Goal: Task Accomplishment & Management: Complete application form

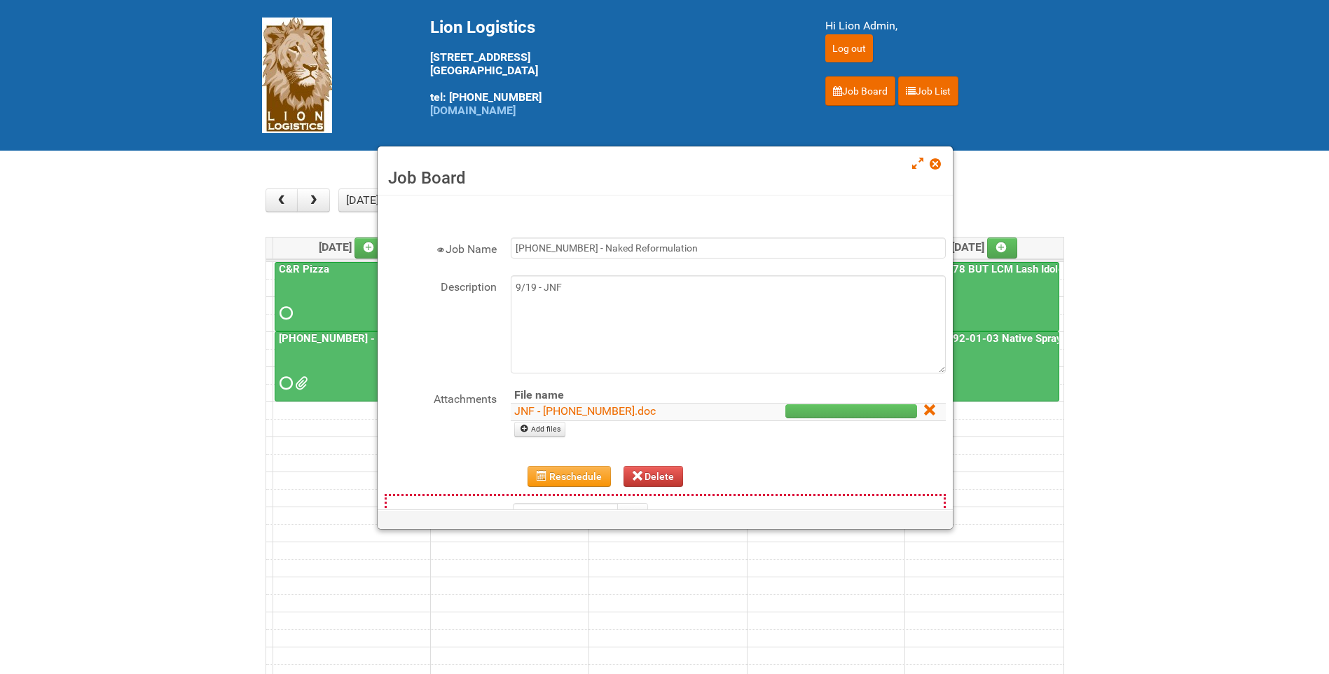
click at [930, 158] on link at bounding box center [935, 165] width 13 height 17
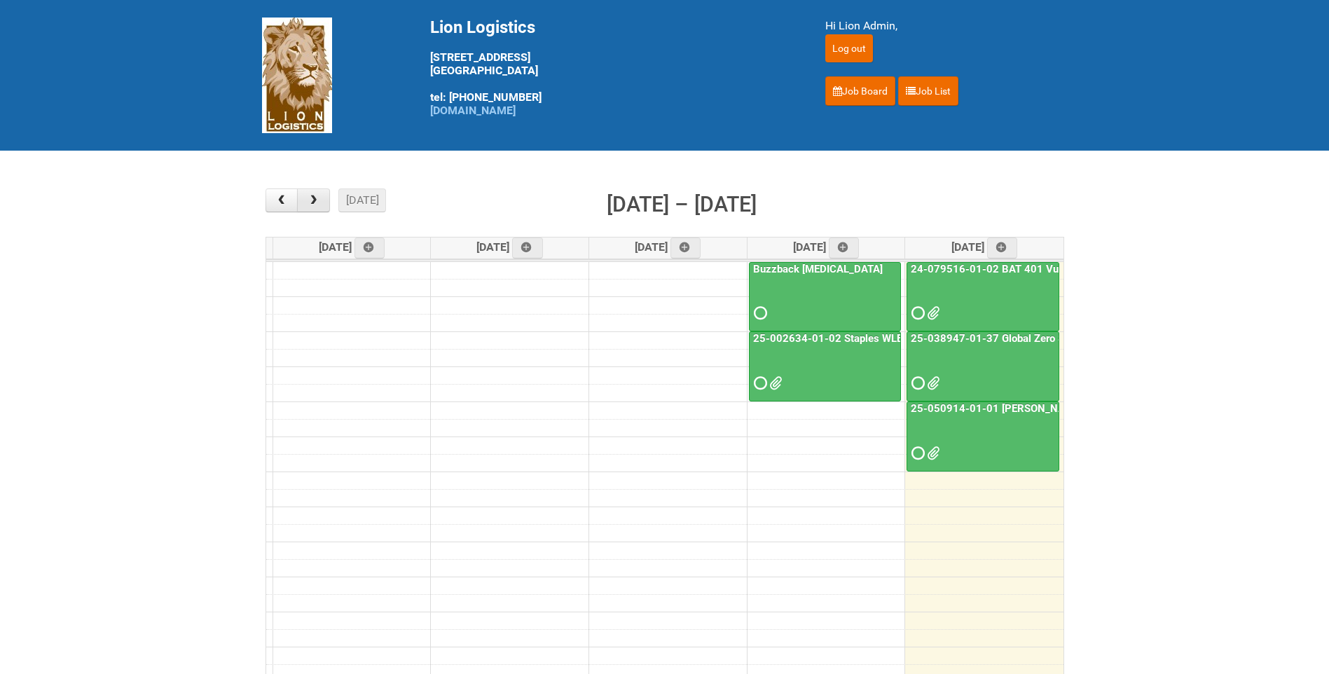
click at [320, 206] on span "button" at bounding box center [313, 200] width 13 height 11
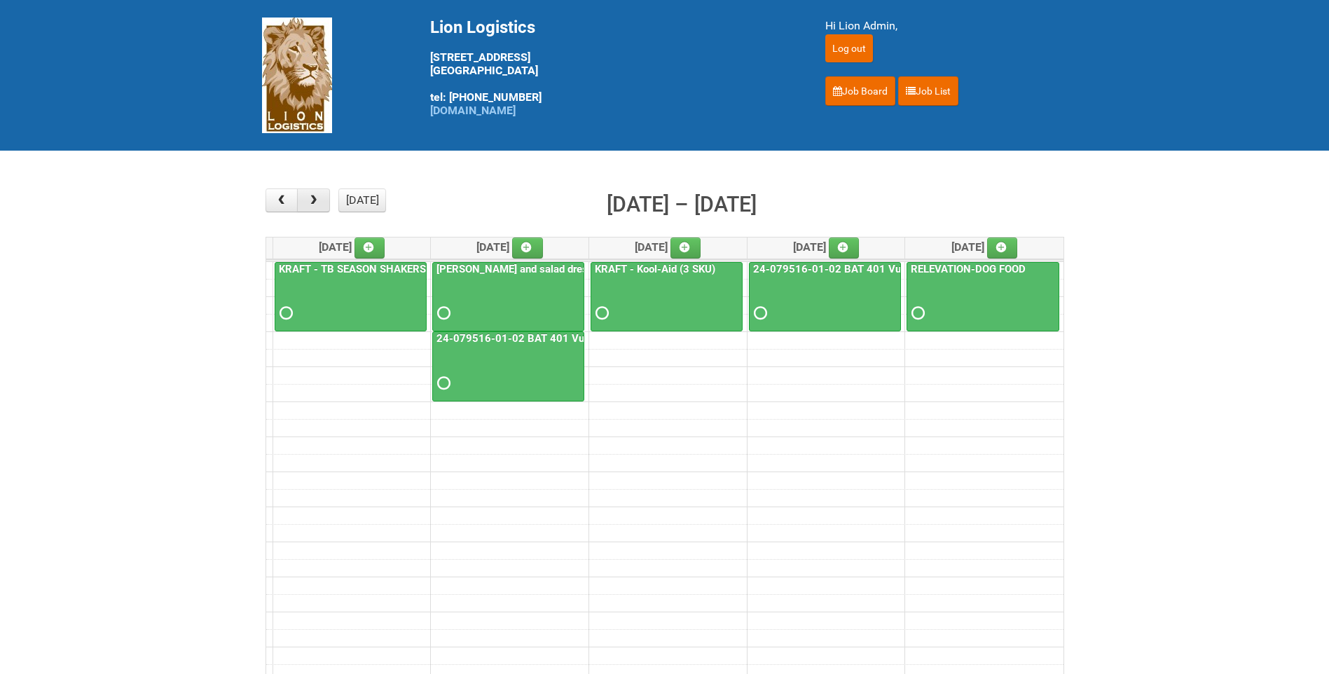
click at [320, 206] on span "button" at bounding box center [313, 200] width 13 height 11
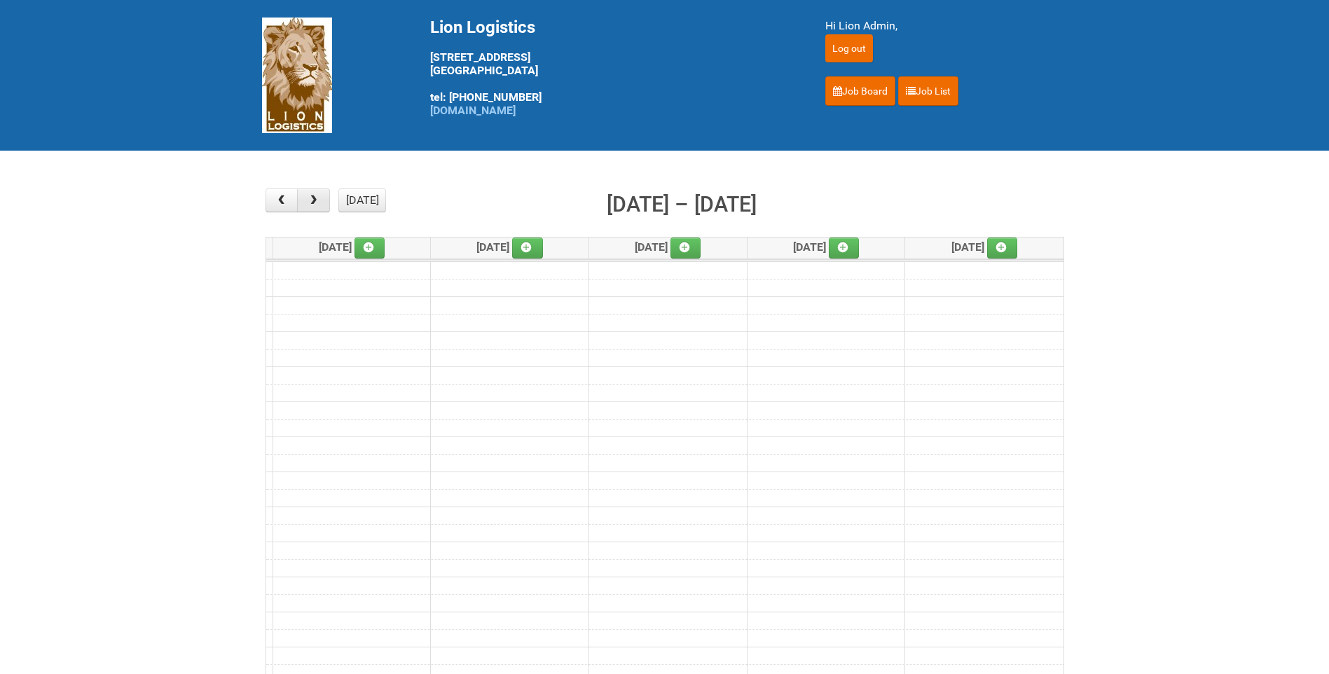
click at [320, 206] on span "button" at bounding box center [313, 200] width 13 height 11
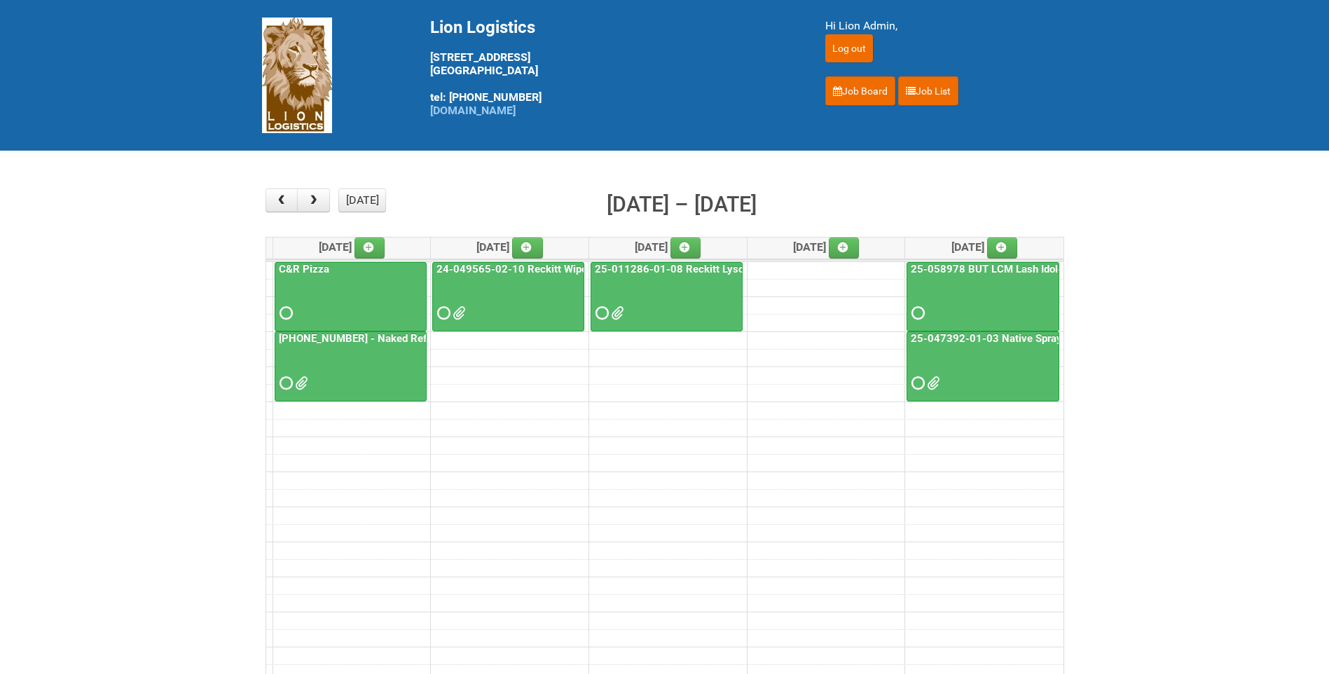
click at [621, 309] on span at bounding box center [616, 313] width 10 height 10
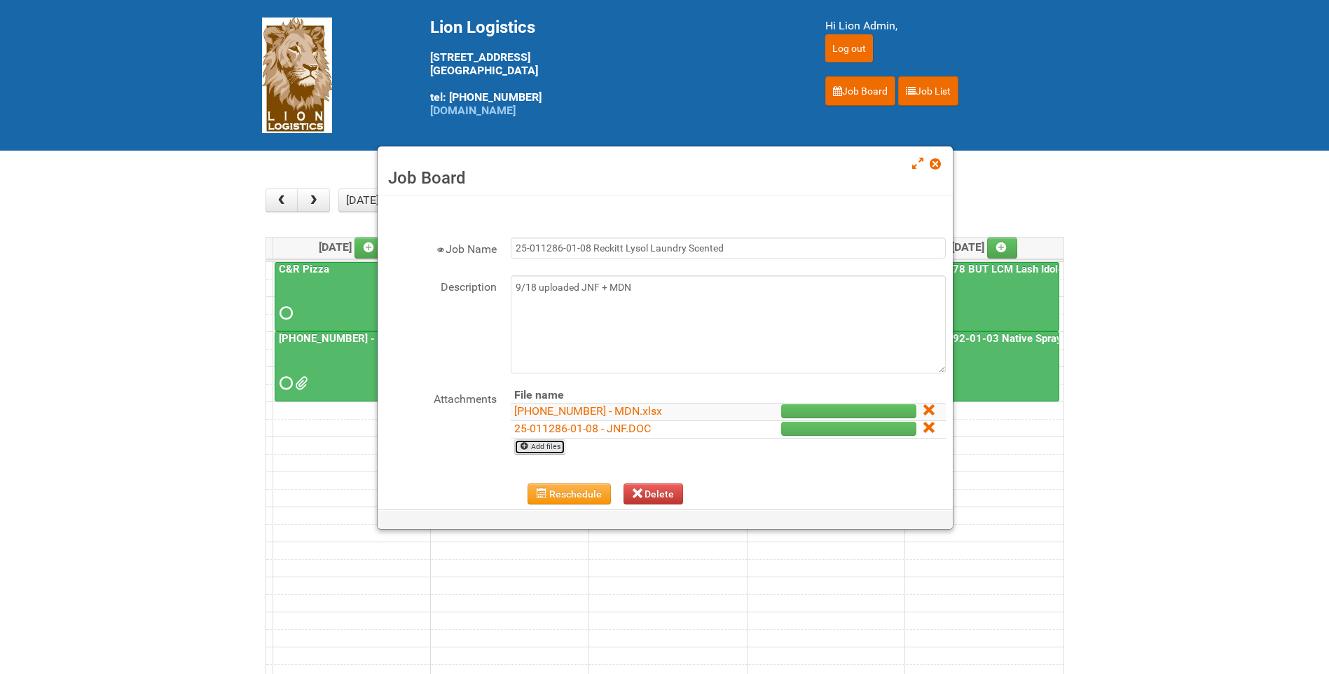
click at [558, 440] on link "Add files" at bounding box center [539, 446] width 51 height 15
type input "C:\fakepath\25-011286-01 - MDN (2).xlsx"
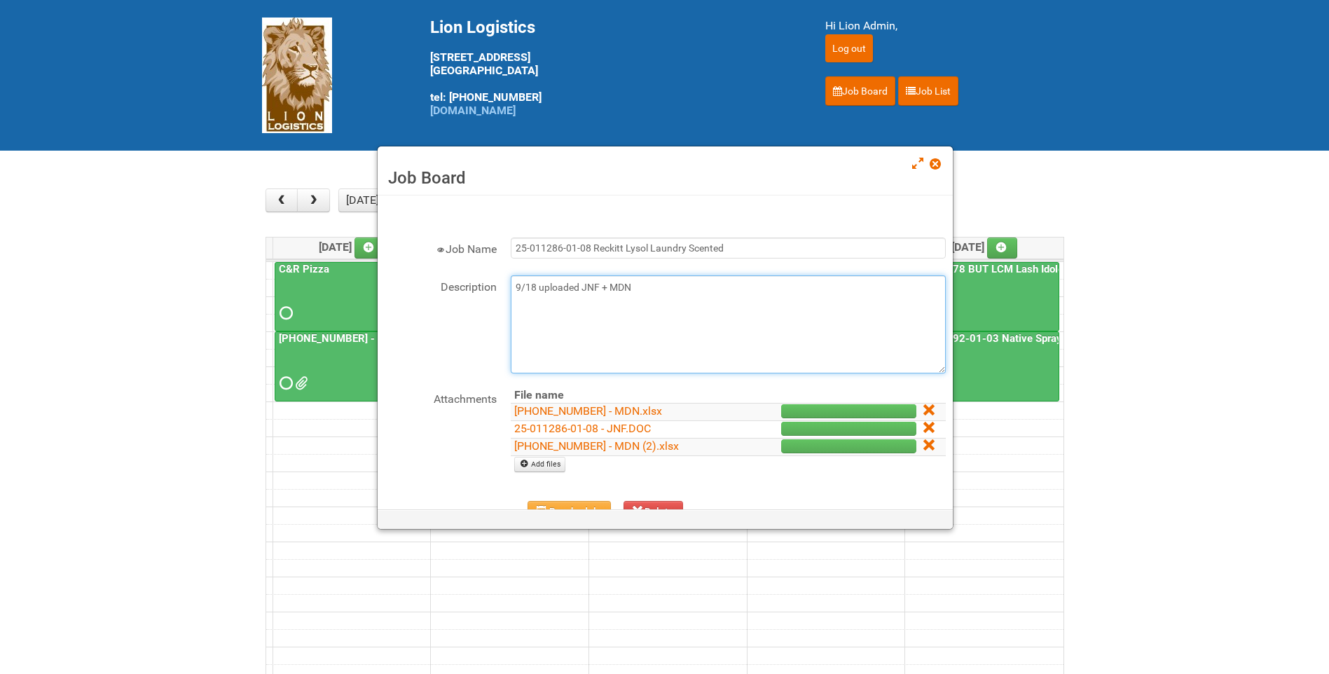
click at [654, 303] on textarea "9/18 uploaded JNF + MDN" at bounding box center [728, 324] width 435 height 98
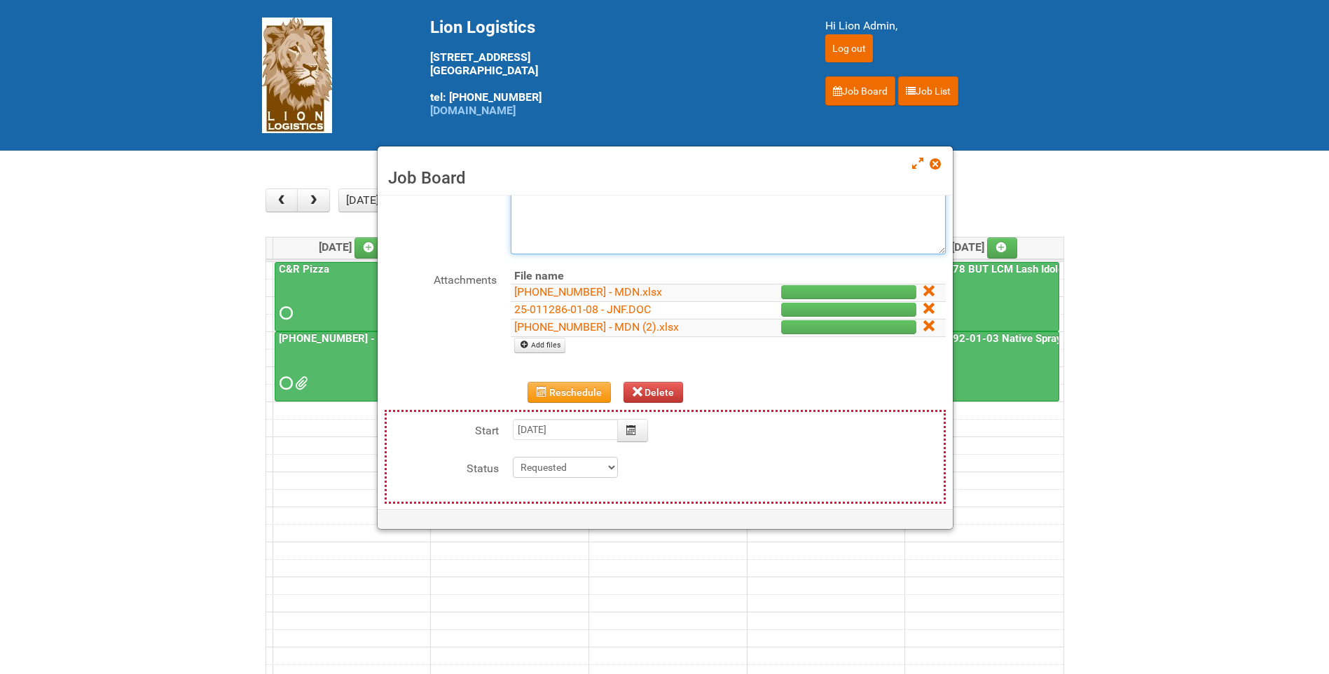
scroll to position [198, 0]
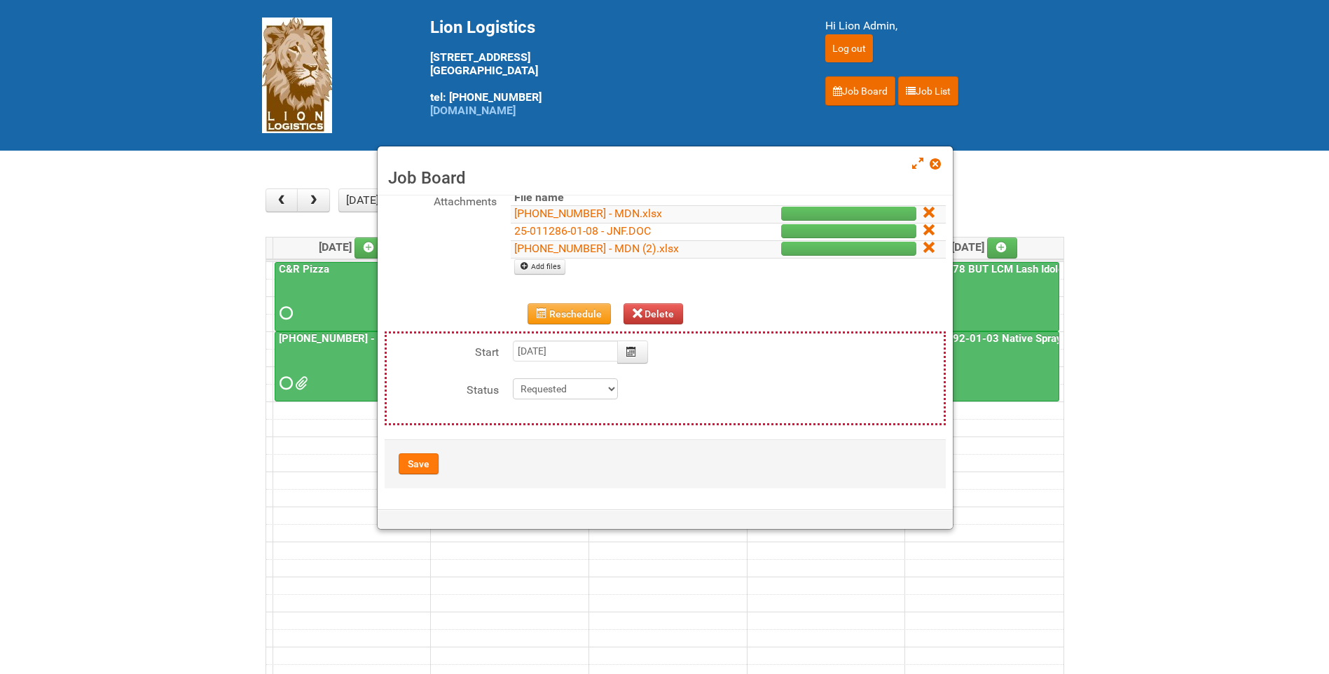
type textarea "9/18 uploaded JNF + MDN 9/19-- uploaded MDN 2"
click at [417, 456] on button "Save" at bounding box center [419, 463] width 40 height 21
type input "2025-10-08 09:00:00"
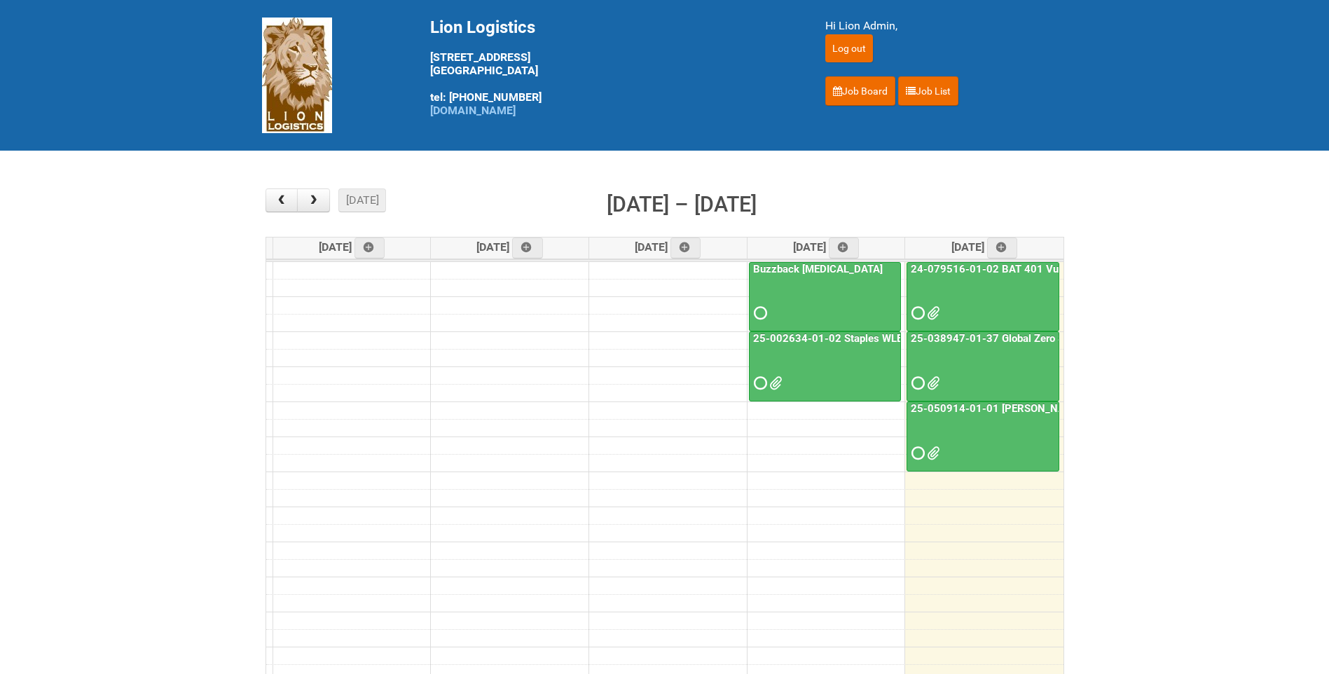
click at [1028, 341] on link "25-038947-01-37 Global Zero Sugar Tea Test" at bounding box center [1019, 338] width 223 height 13
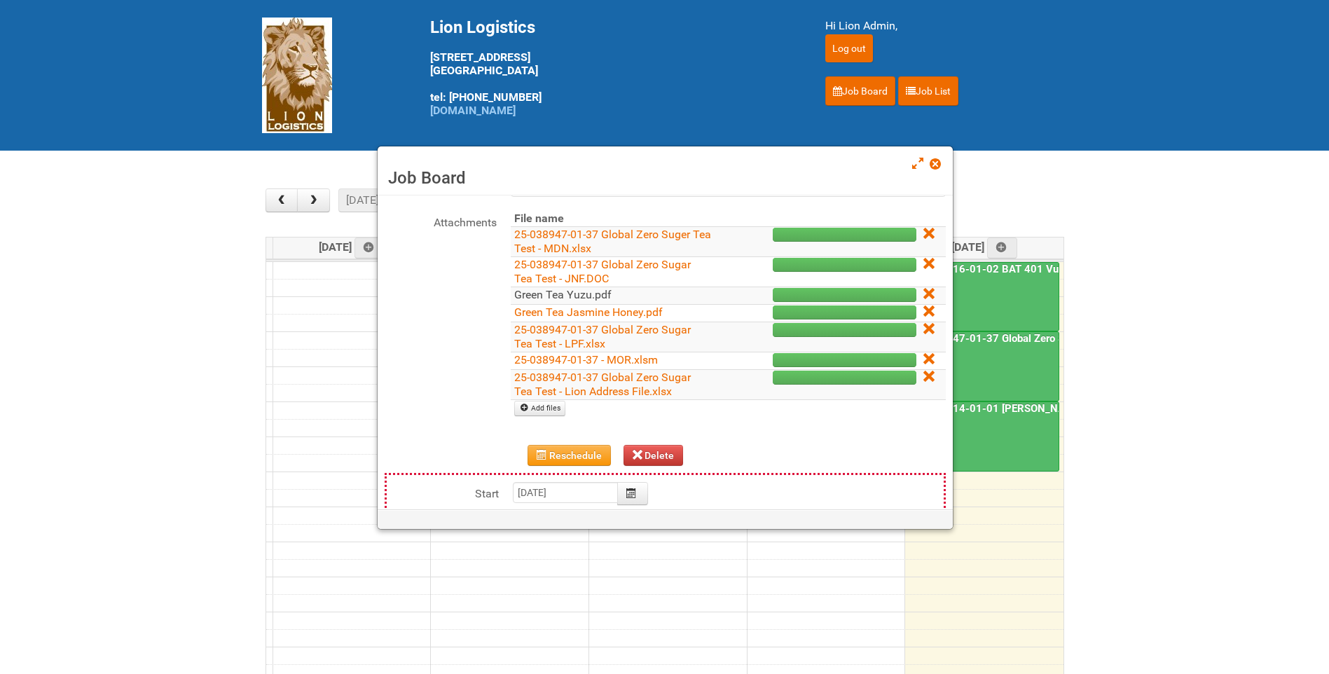
scroll to position [210, 0]
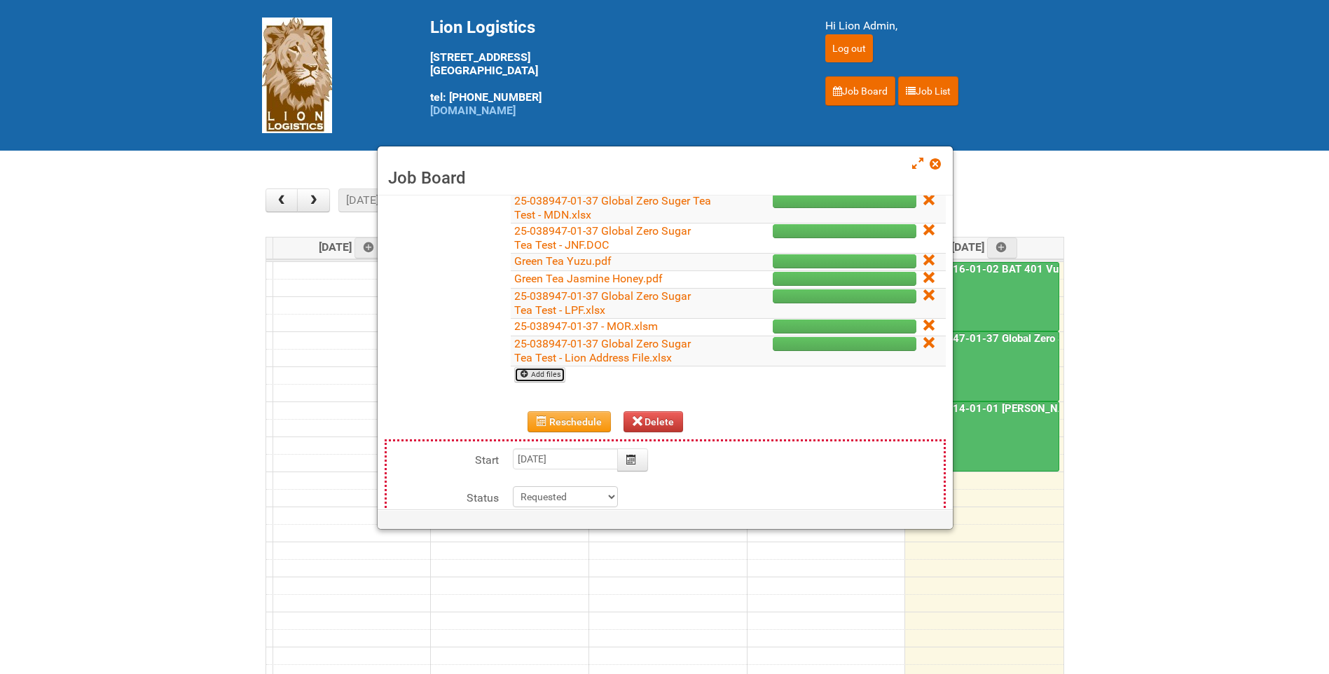
click at [557, 380] on link "Add files" at bounding box center [539, 374] width 51 height 15
type input "C:\fakepath\GROUP 1001 (2).jpg"
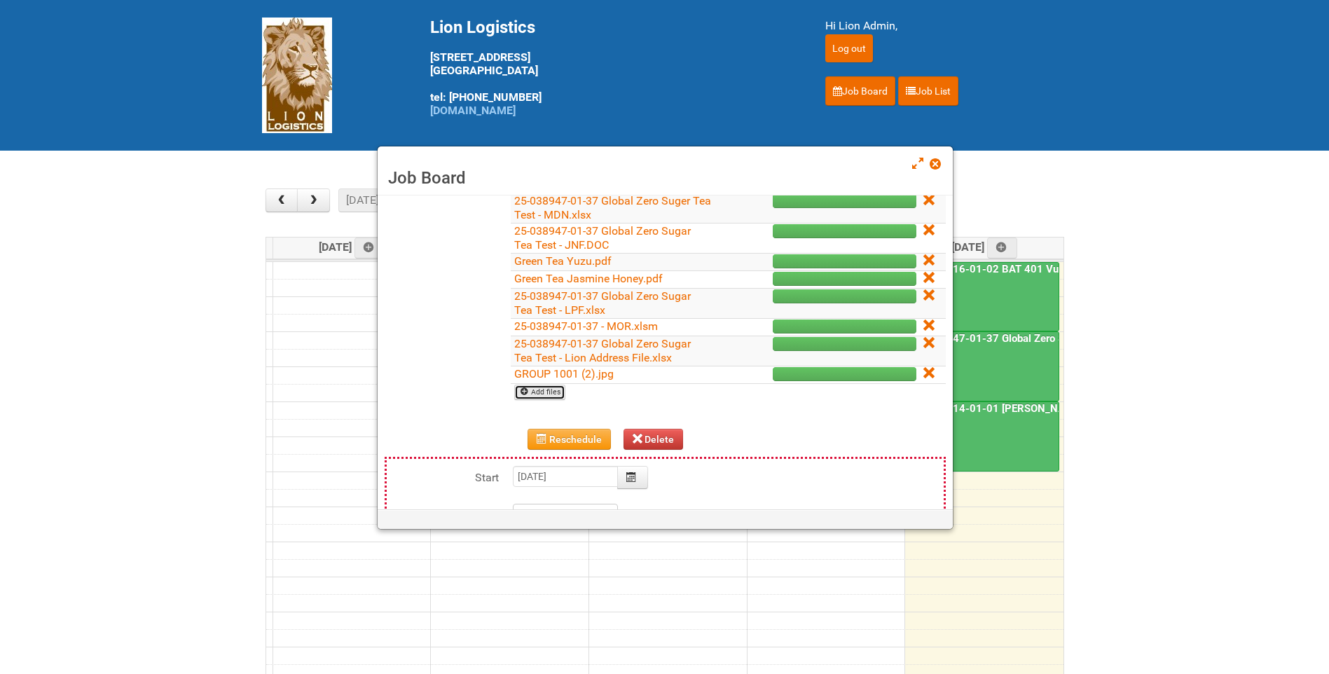
click at [548, 390] on link "Add files" at bounding box center [539, 392] width 51 height 15
type input "C:\fakepath\GROUP 1002 (2).jpg"
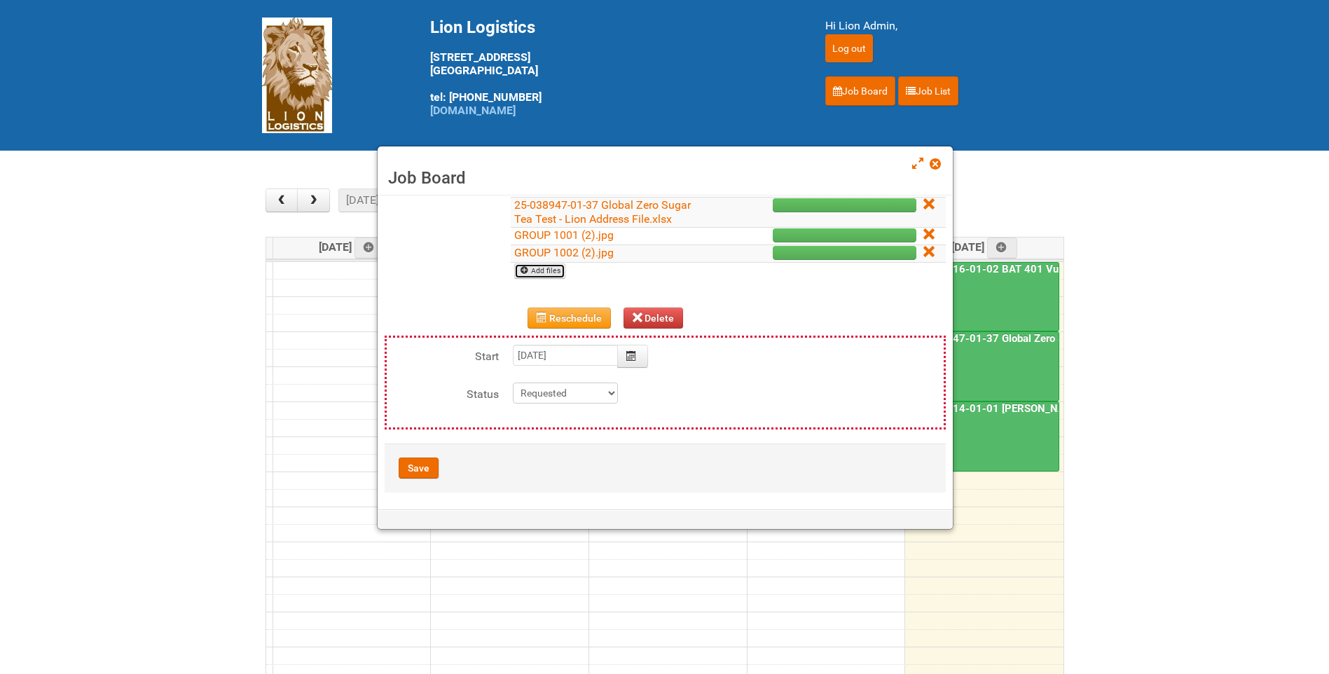
scroll to position [350, 0]
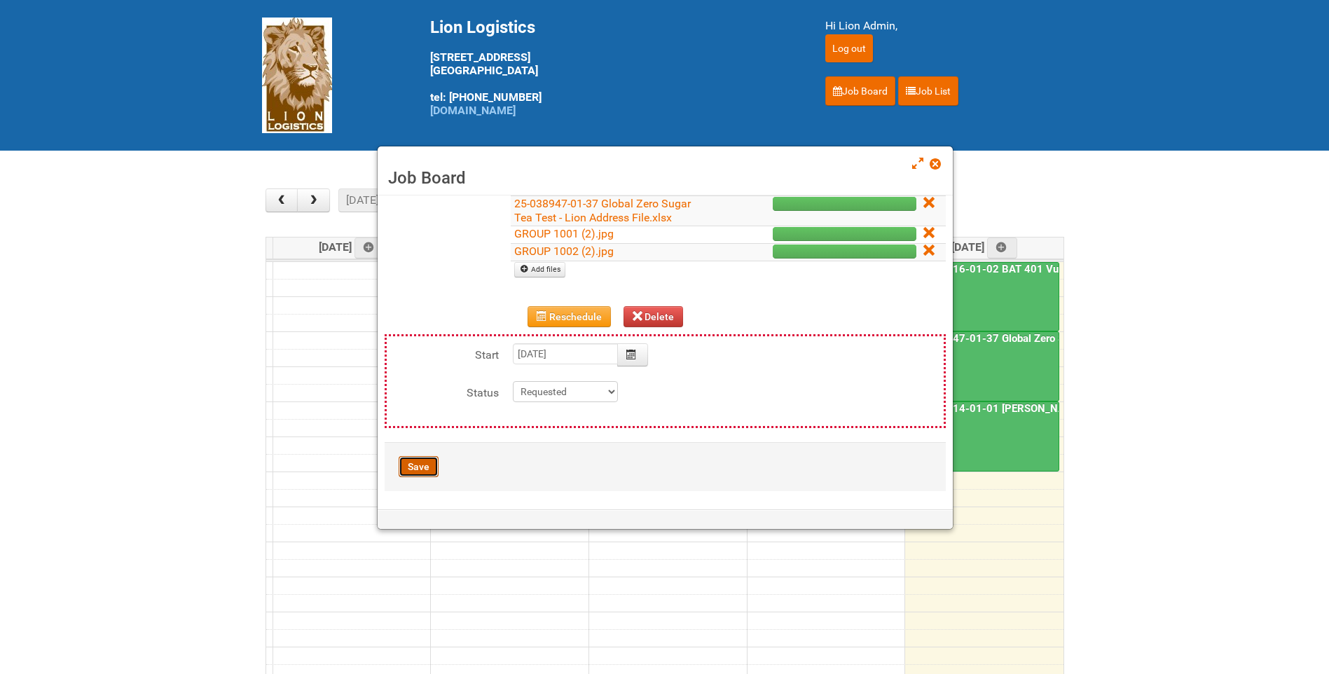
click at [416, 471] on button "Save" at bounding box center [419, 466] width 40 height 21
type input "[DATE] 11:00:00"
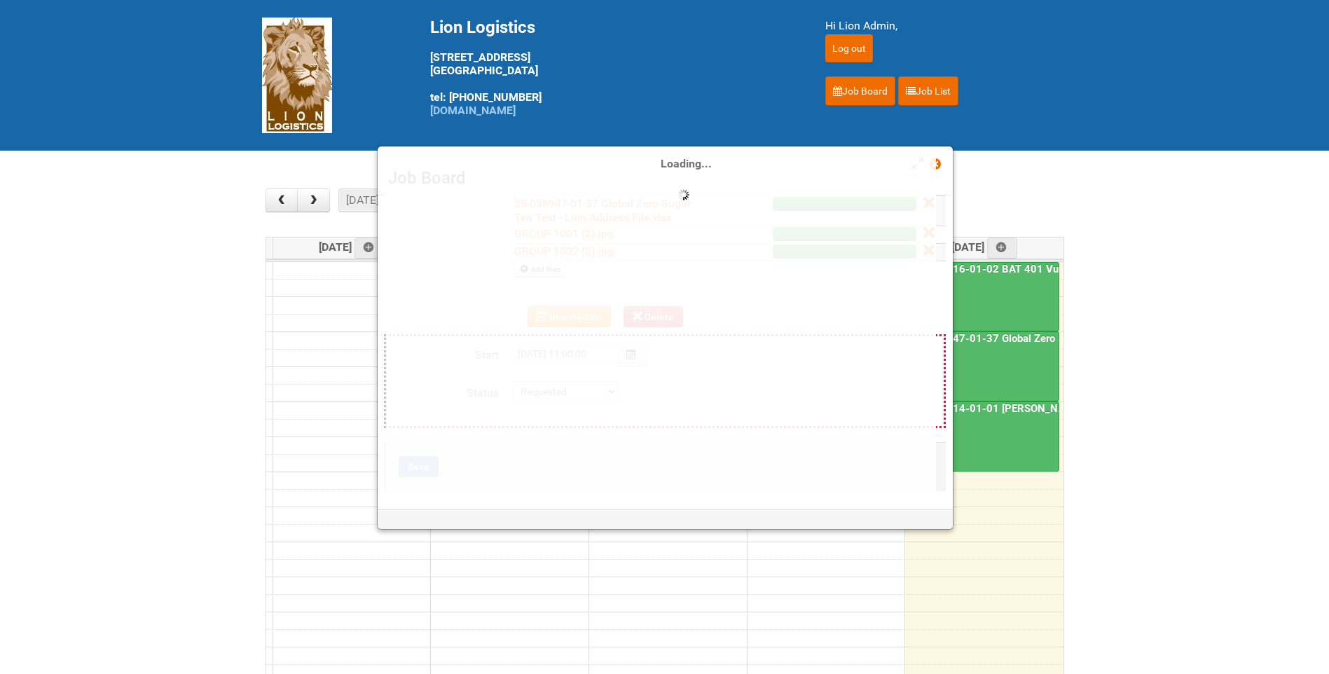
click at [230, 615] on main "× ■ - My Jobs ■ - Other Jobs Add [DATE] month week [DATE] – [DATE] [DATE] [DATE…" at bounding box center [664, 437] width 1329 height 572
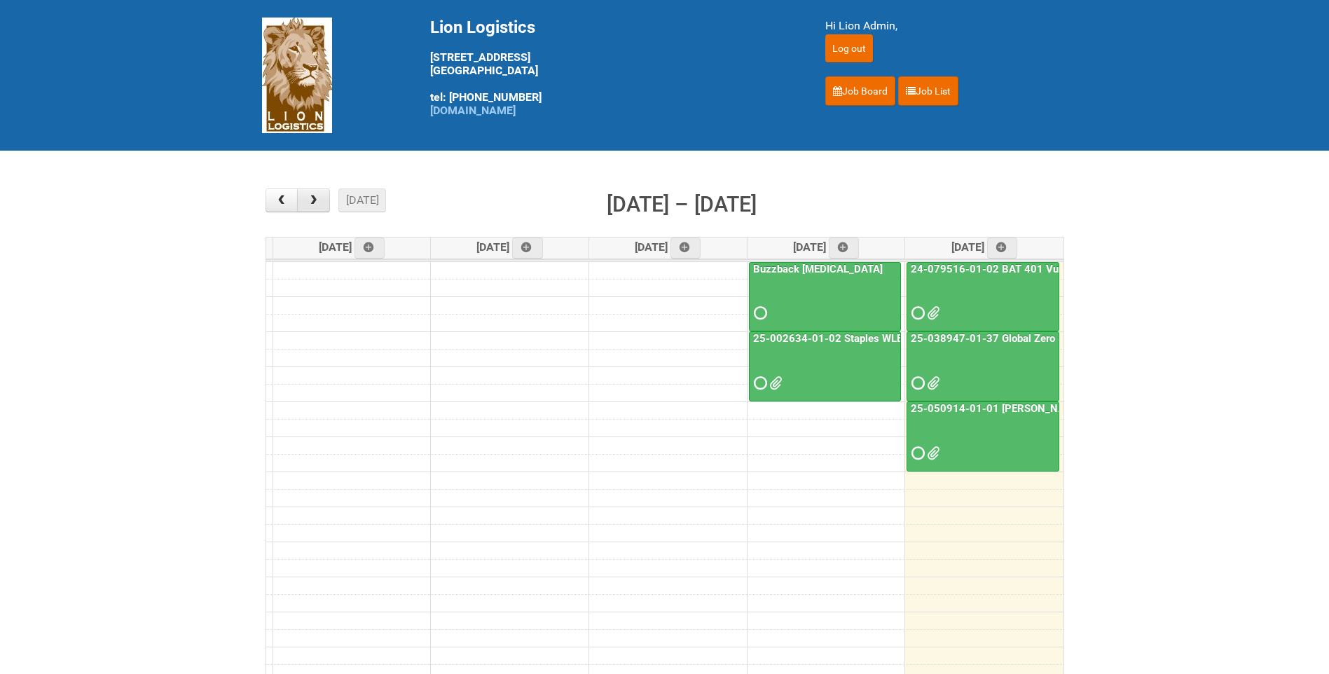
click at [321, 199] on button "button" at bounding box center [313, 200] width 33 height 24
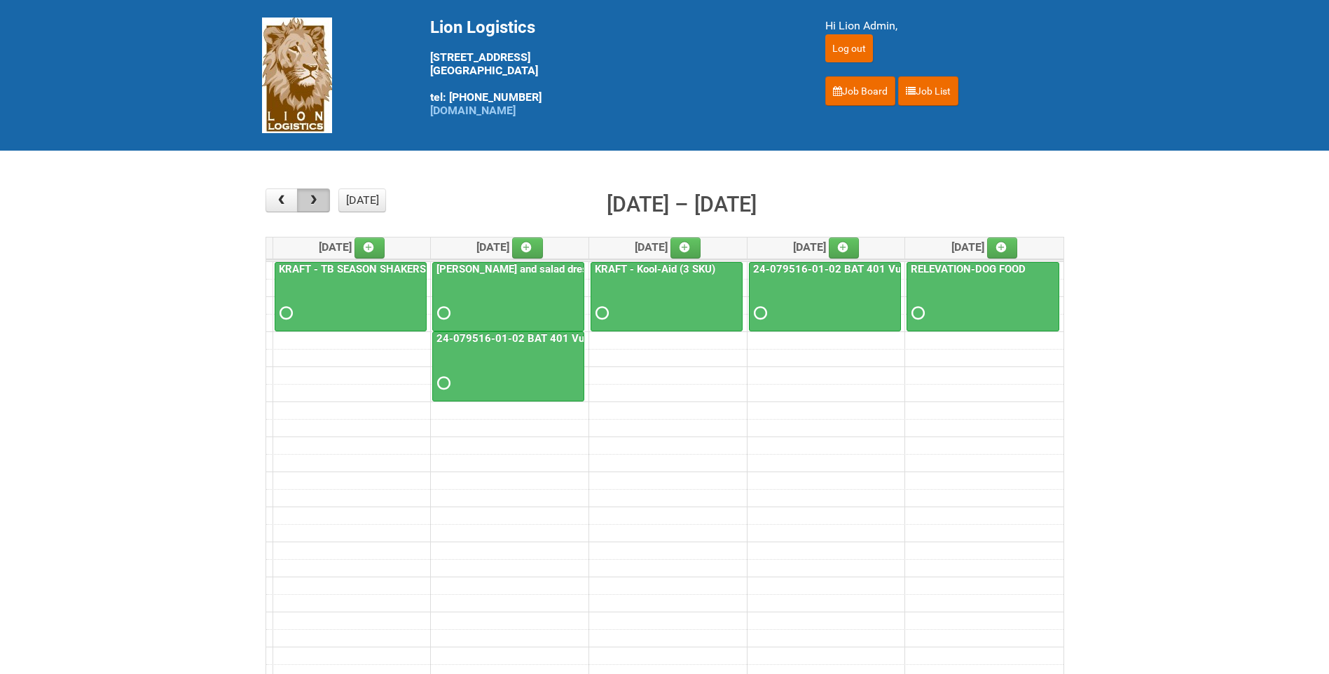
click at [321, 199] on button "button" at bounding box center [313, 200] width 33 height 24
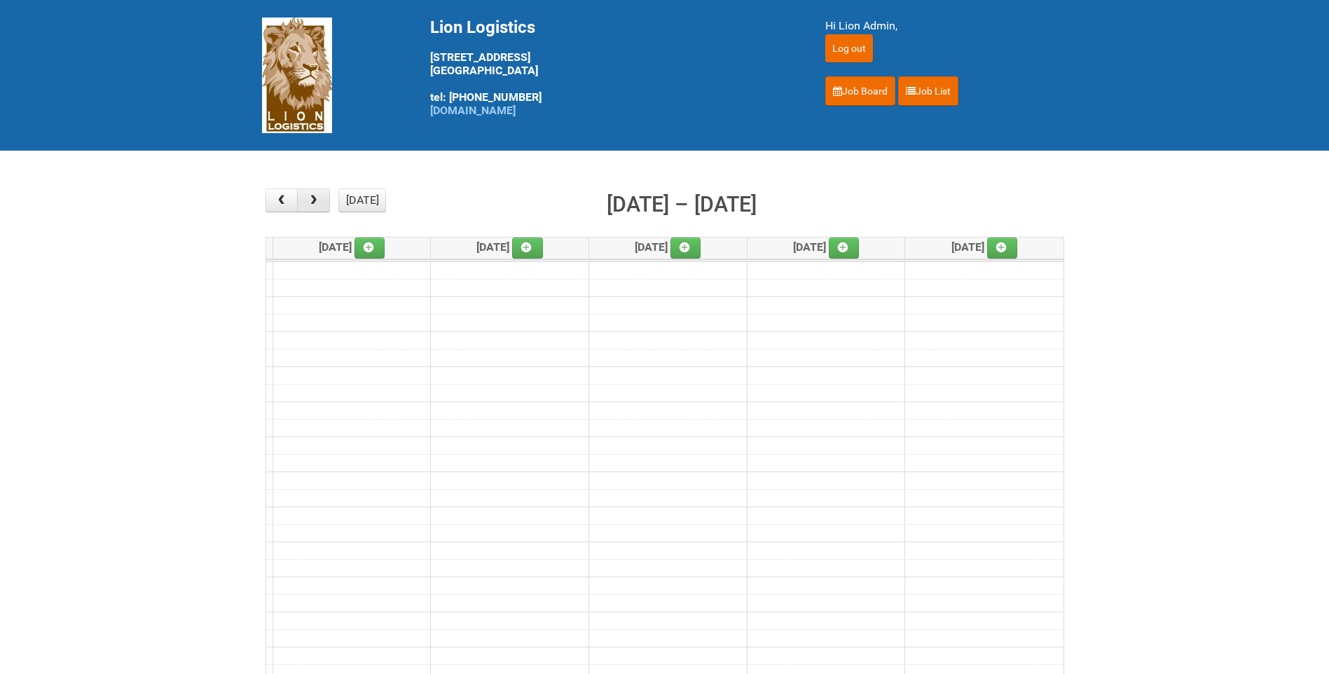
click at [321, 199] on button "button" at bounding box center [313, 200] width 33 height 24
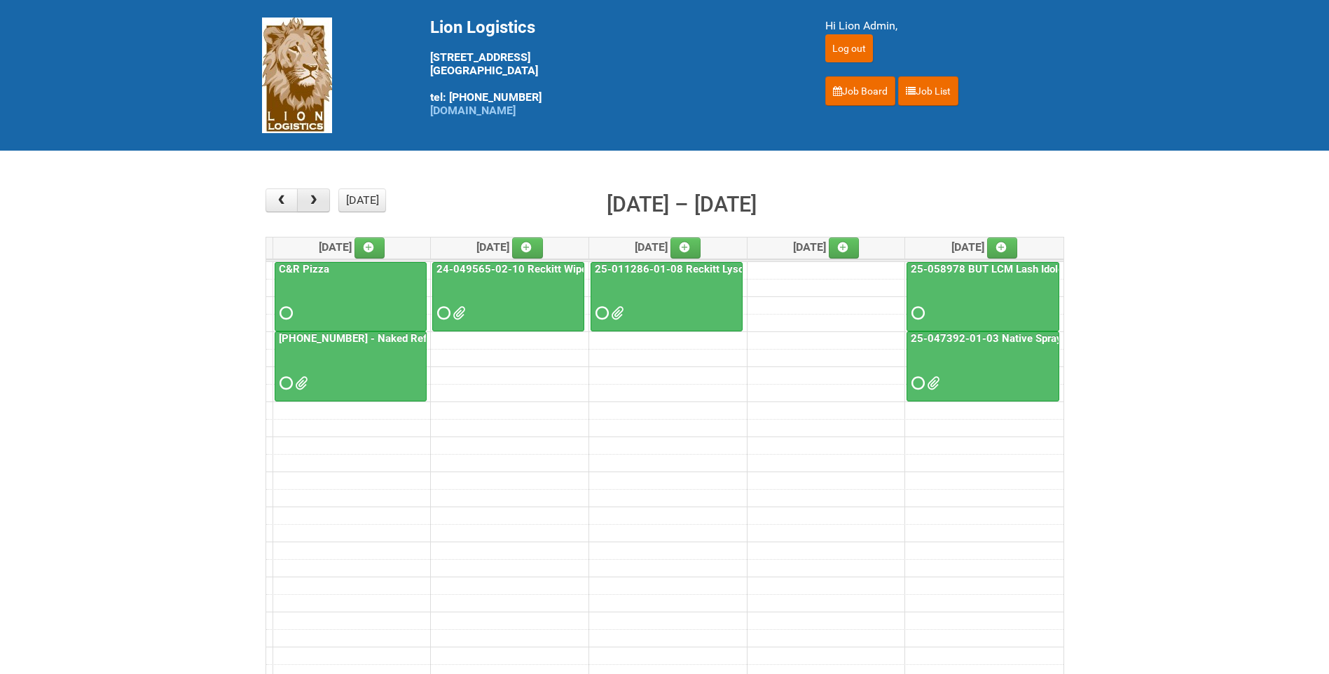
click at [321, 199] on button "button" at bounding box center [313, 200] width 33 height 24
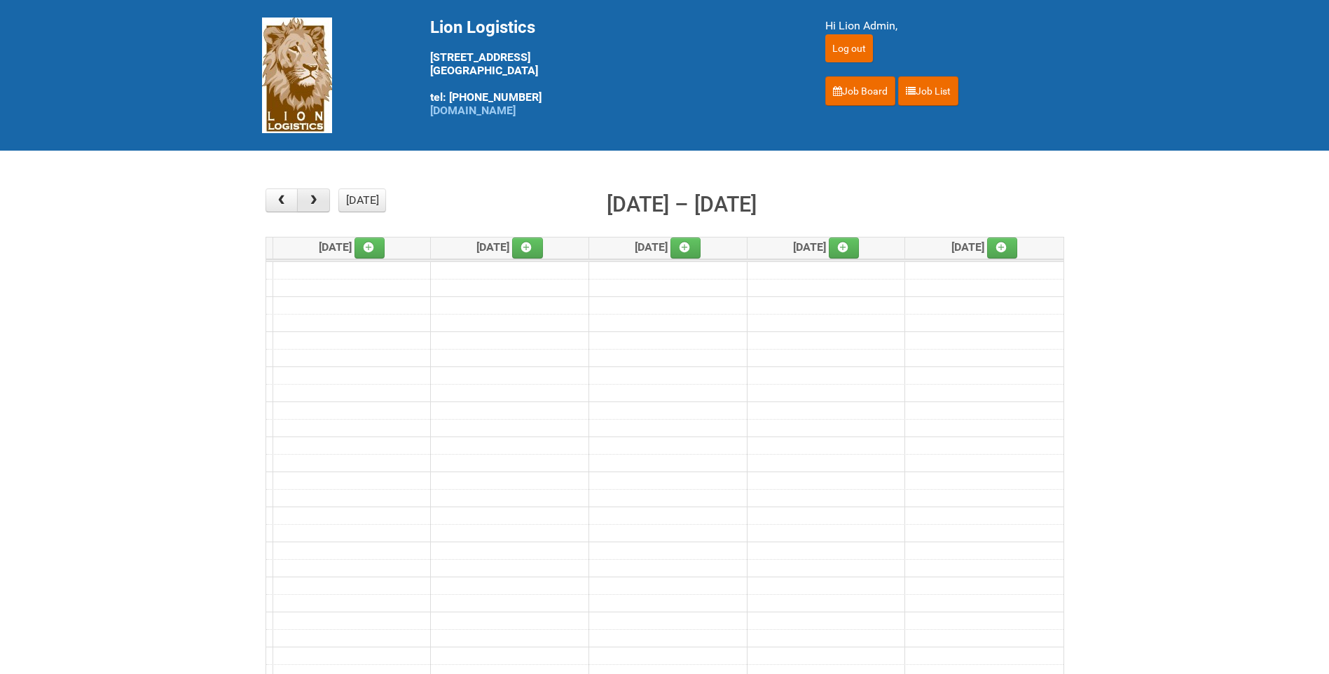
click at [321, 199] on button "button" at bounding box center [313, 200] width 33 height 24
click at [275, 199] on span "button" at bounding box center [281, 200] width 13 height 11
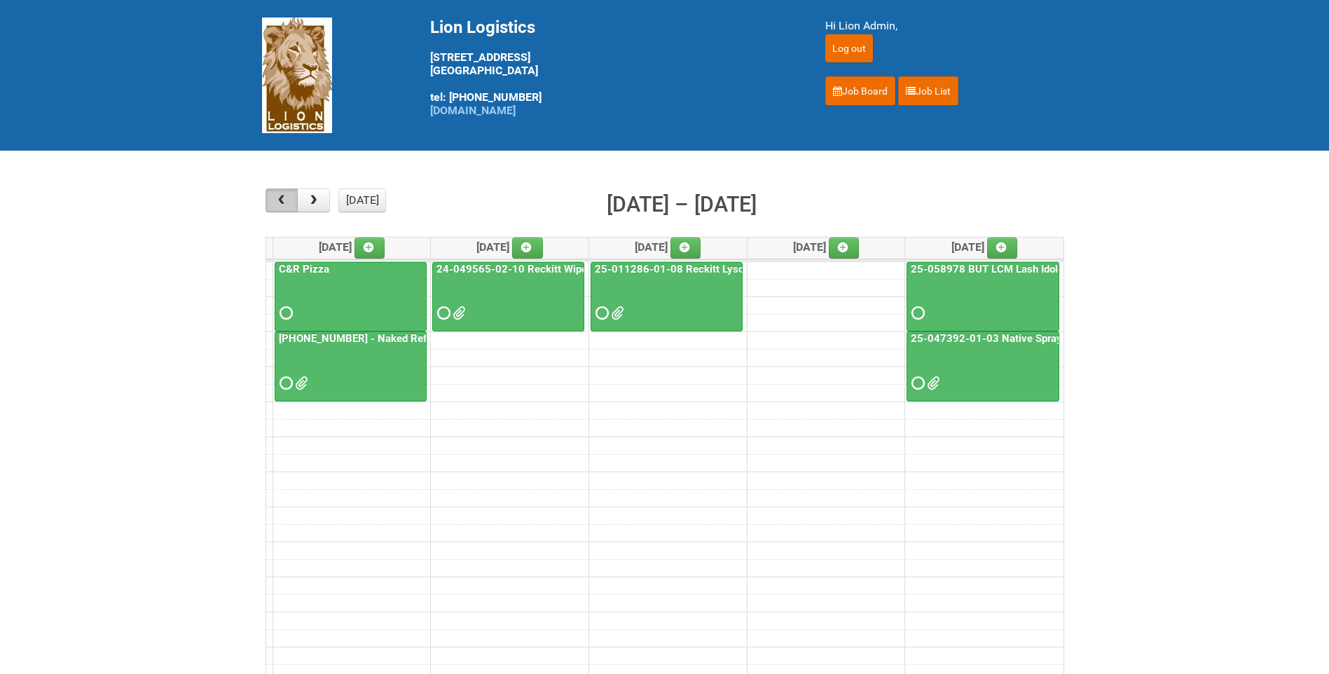
click at [275, 199] on span "button" at bounding box center [281, 200] width 13 height 11
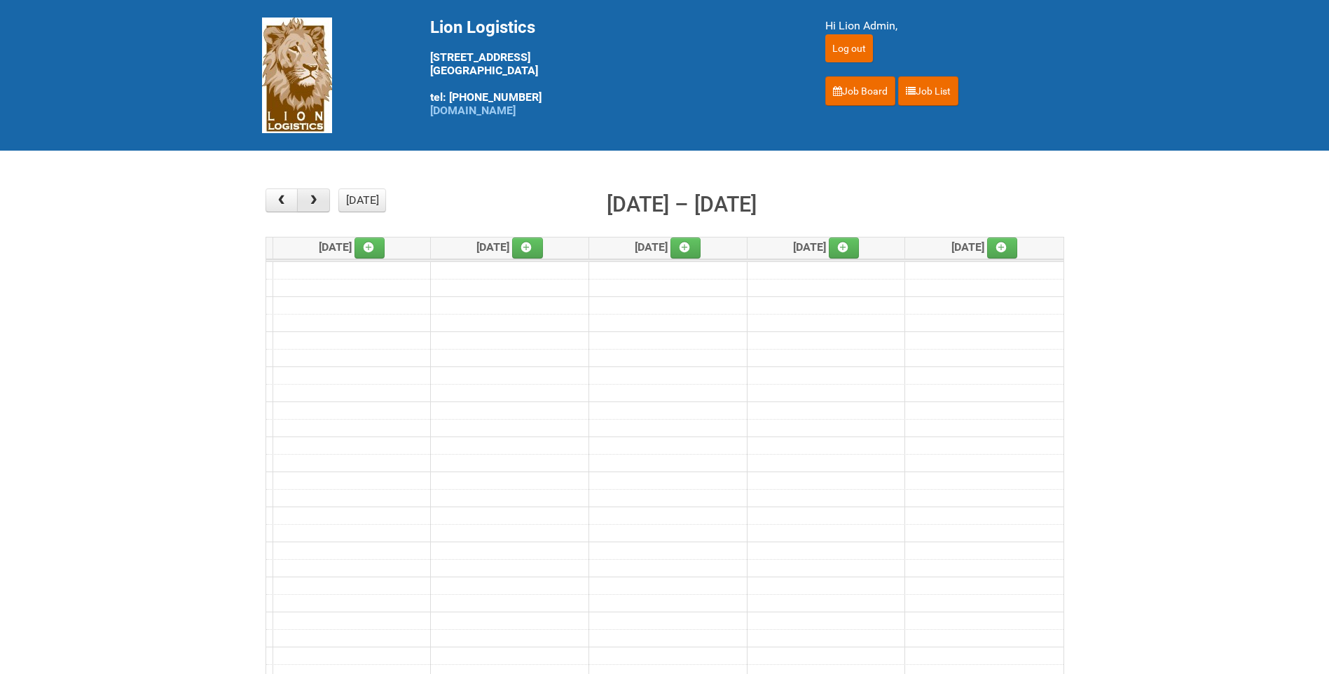
click at [303, 200] on button "button" at bounding box center [313, 200] width 33 height 24
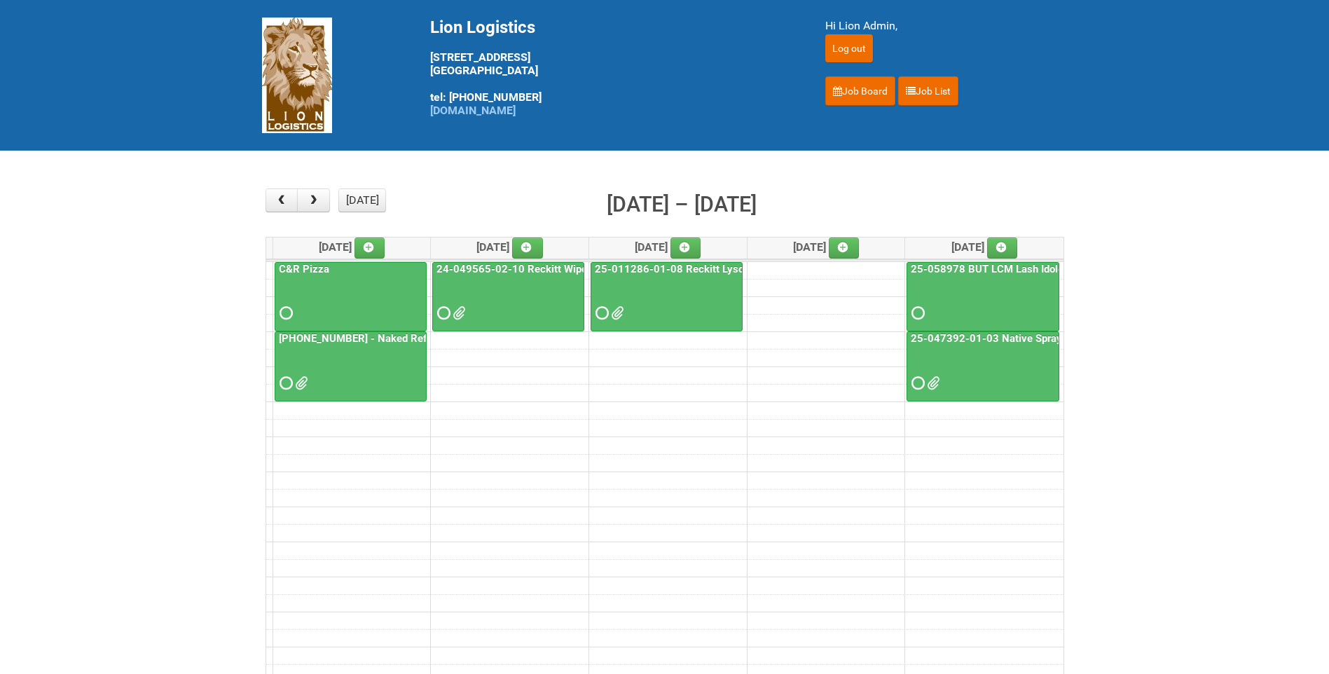
click at [371, 360] on div at bounding box center [350, 371] width 149 height 46
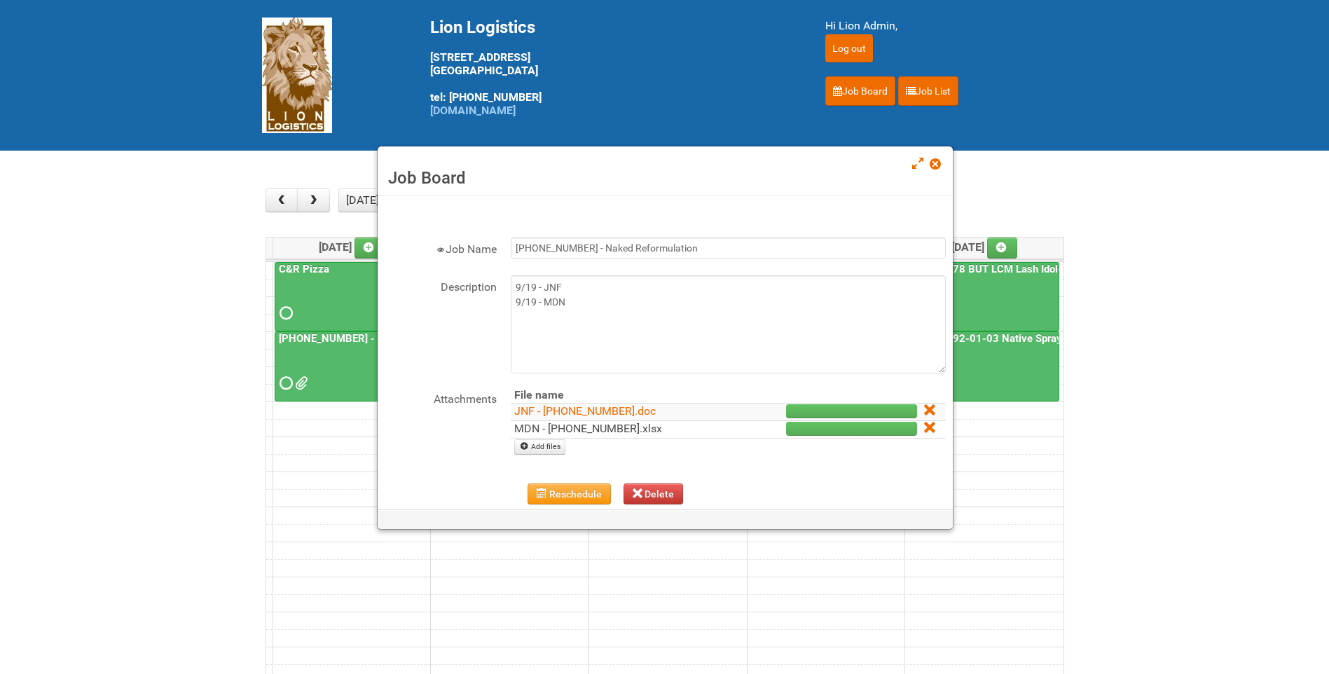
click at [558, 429] on link "MDN - [PHONE_NUMBER].xlsx" at bounding box center [588, 428] width 148 height 13
